Goal: Find specific page/section: Locate item on page

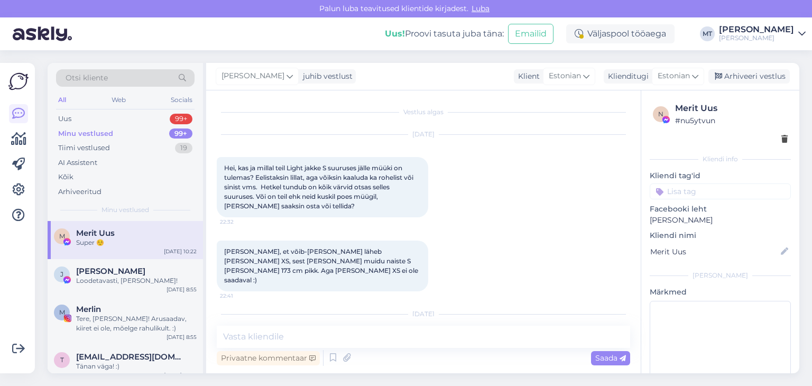
scroll to position [956, 0]
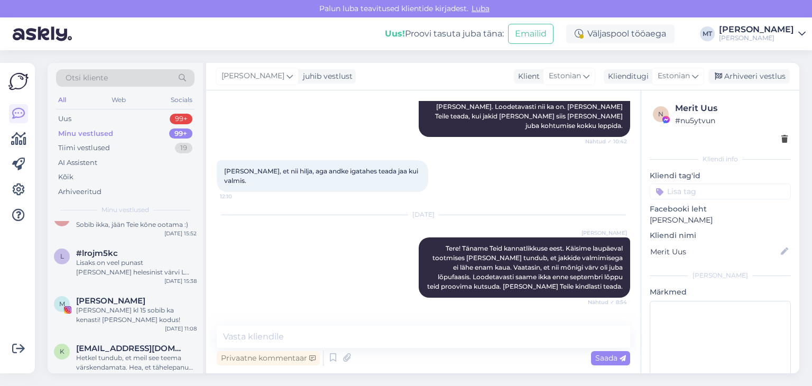
click at [119, 76] on div "Otsi kliente" at bounding box center [125, 77] width 139 height 17
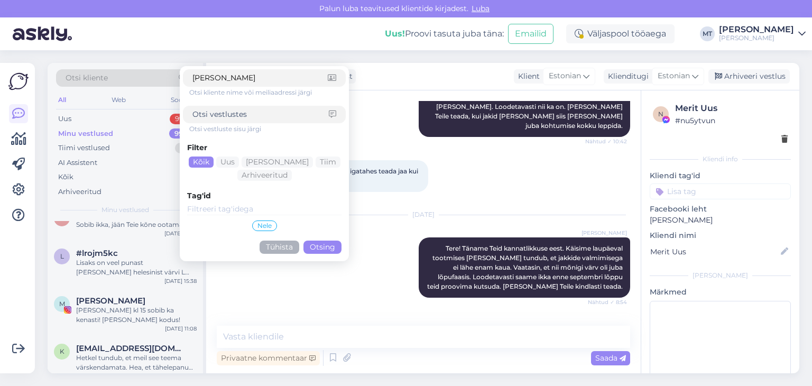
type input "[PERSON_NAME]"
click at [317, 250] on button "Otsing" at bounding box center [323, 247] width 38 height 13
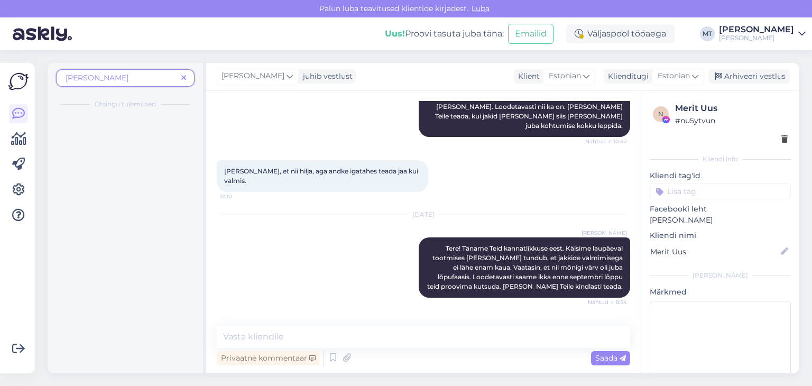
scroll to position [0, 0]
click at [103, 133] on div "Attachment" at bounding box center [136, 137] width 121 height 10
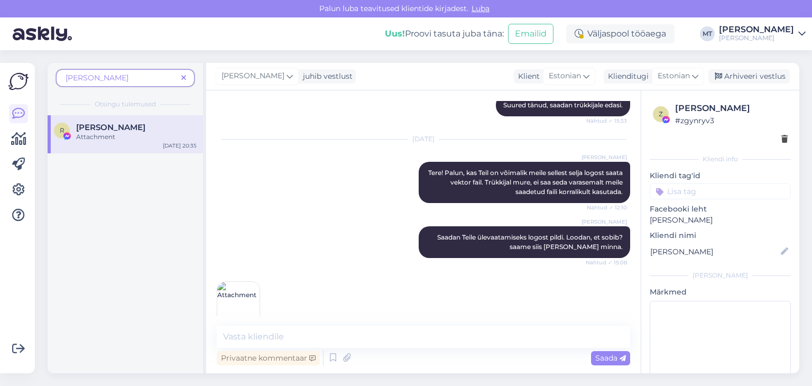
click at [243, 289] on img at bounding box center [238, 303] width 42 height 42
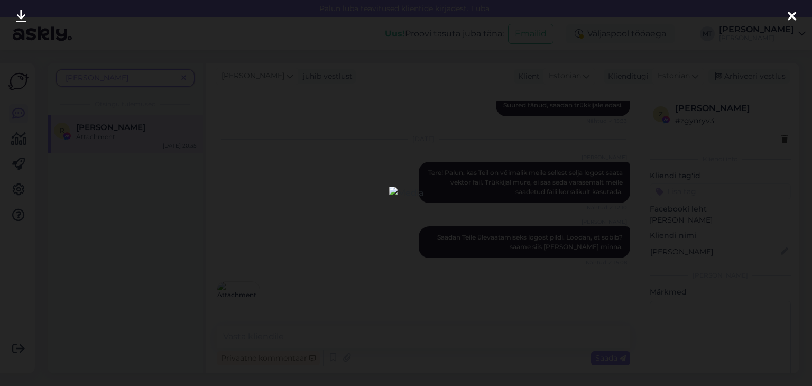
click at [792, 15] on icon at bounding box center [792, 17] width 8 height 14
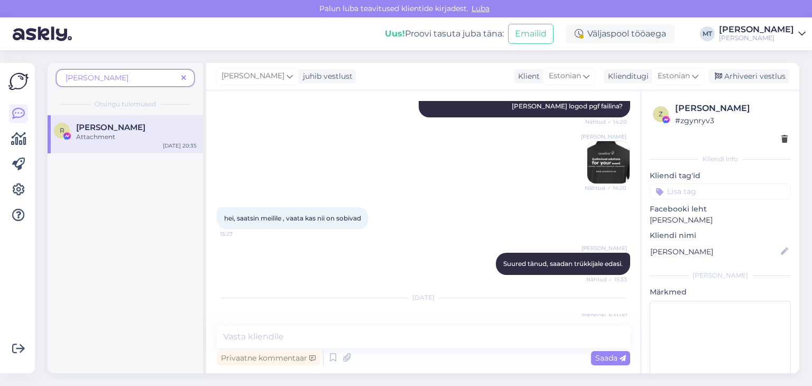
scroll to position [1257, 0]
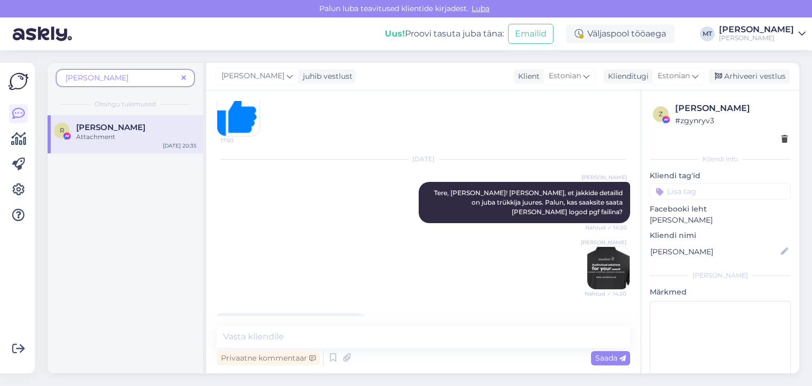
click at [595, 256] on img at bounding box center [609, 268] width 42 height 42
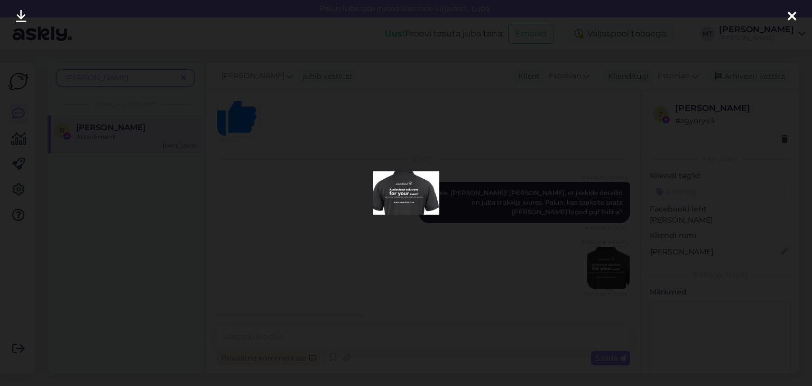
click at [419, 198] on img at bounding box center [406, 192] width 66 height 43
click at [795, 17] on icon at bounding box center [792, 17] width 8 height 14
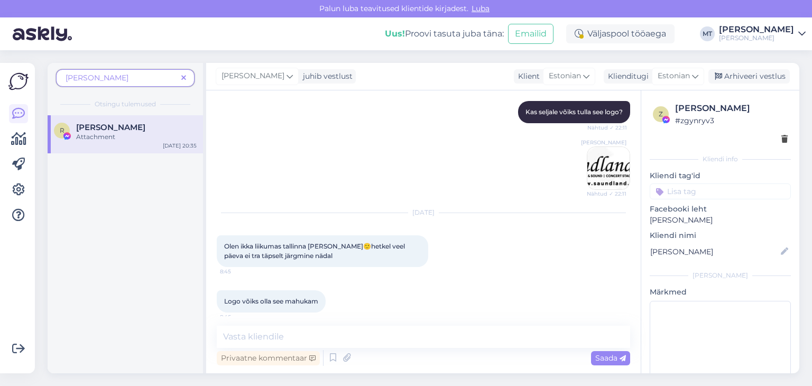
scroll to position [464, 0]
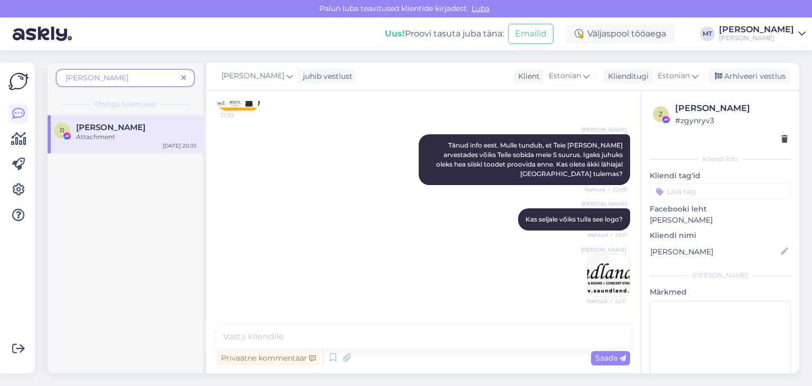
click at [612, 275] on img at bounding box center [609, 275] width 42 height 42
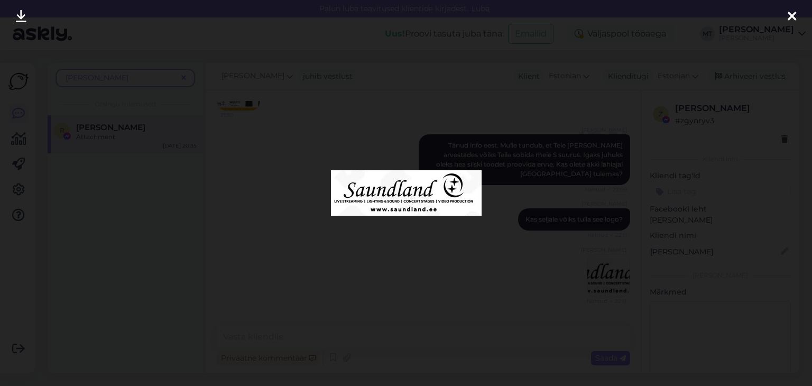
click at [788, 17] on icon at bounding box center [792, 17] width 8 height 14
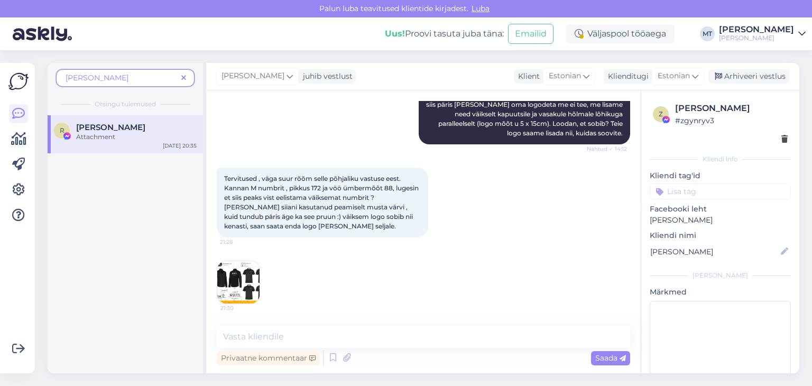
scroll to position [358, 0]
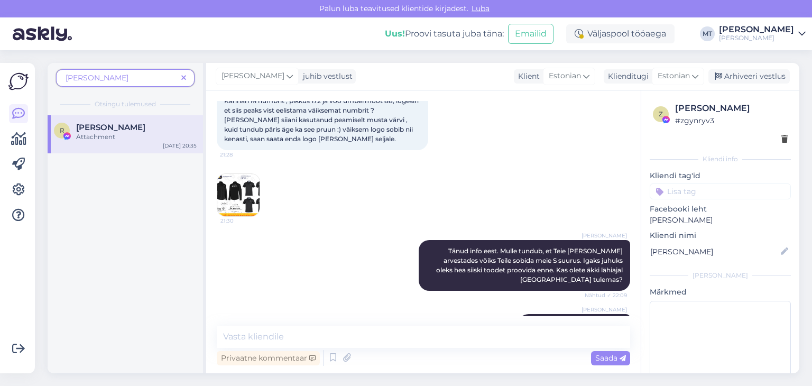
click at [234, 179] on img at bounding box center [238, 195] width 42 height 42
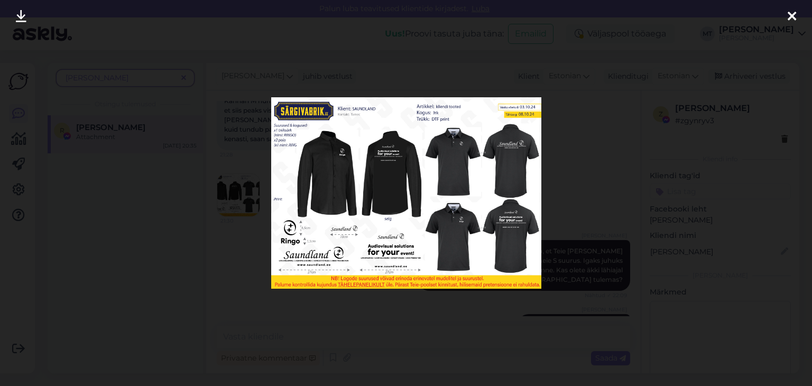
click at [505, 228] on img at bounding box center [406, 192] width 270 height 191
click at [20, 15] on icon at bounding box center [21, 17] width 11 height 14
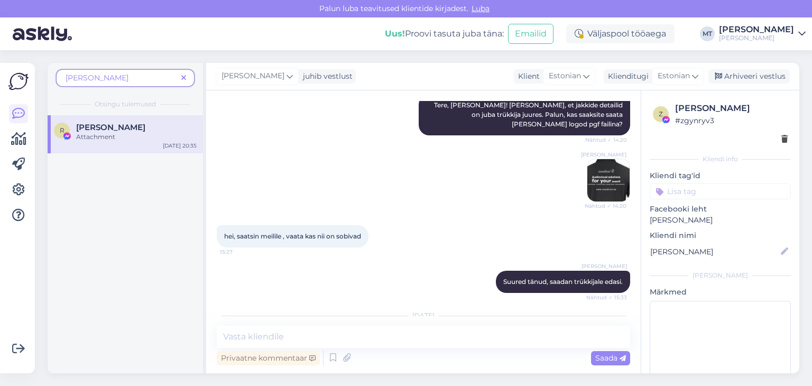
scroll to position [1269, 0]
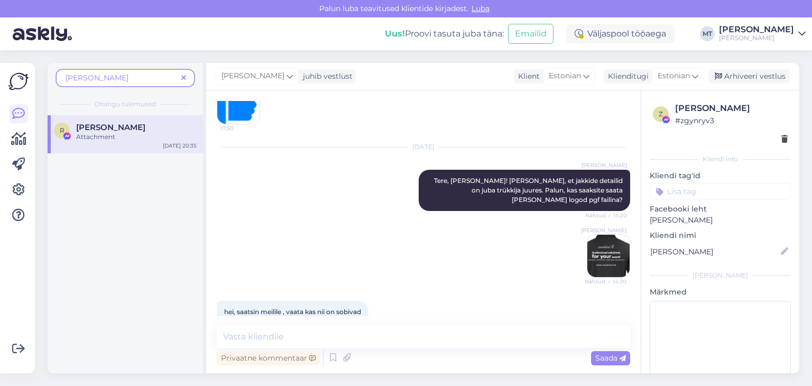
click at [597, 235] on img at bounding box center [609, 256] width 42 height 42
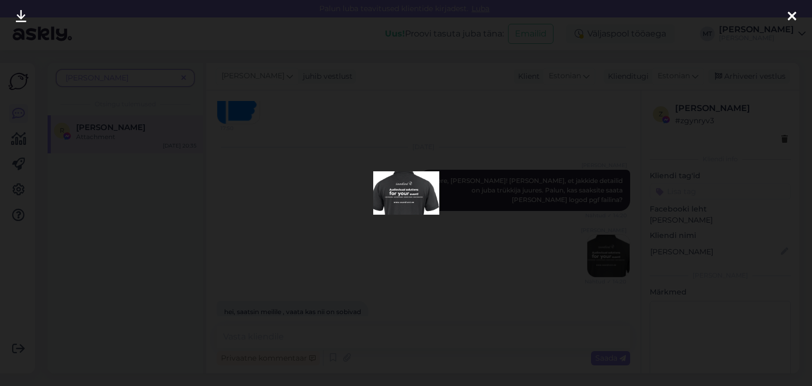
click at [794, 17] on icon at bounding box center [792, 17] width 8 height 14
